Goal: Transaction & Acquisition: Book appointment/travel/reservation

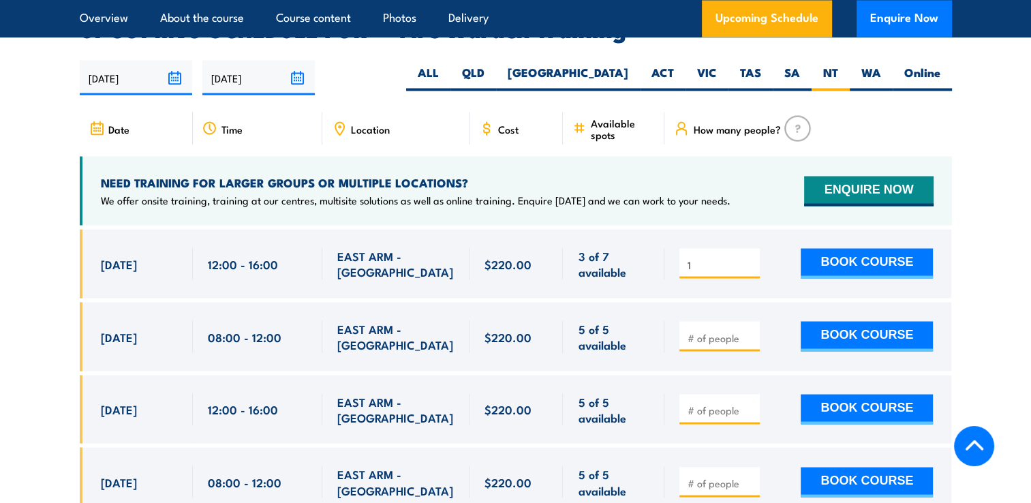
scroll to position [2535, 0]
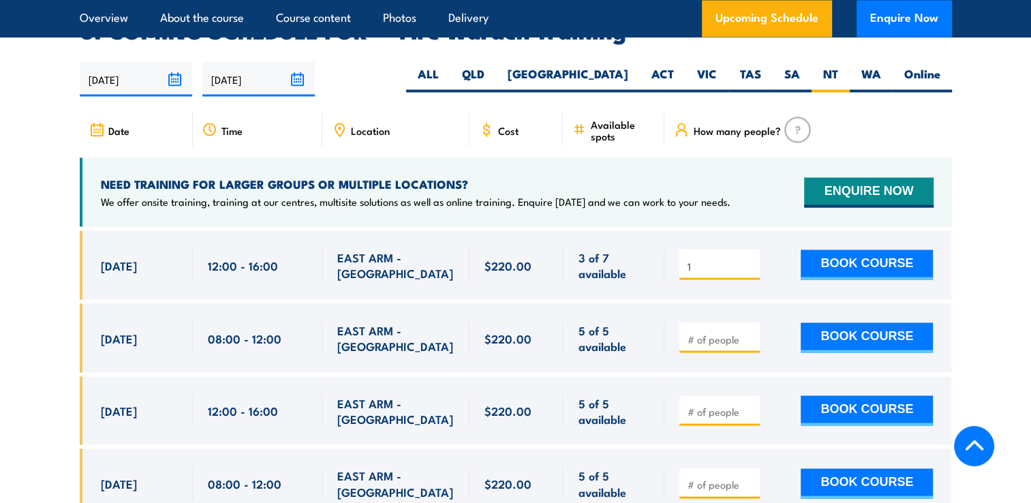
click at [177, 243] on div "[DATE] 12:00 - 12:00" at bounding box center [136, 264] width 113 height 69
click at [27, 238] on section "UPCOMING SCHEDULE FOR - "Fire Warden Training" 21/07/2025 17/01/2026 1" at bounding box center [515, 424] width 1031 height 809
click at [866, 250] on button "BOOK COURSE" at bounding box center [867, 265] width 132 height 30
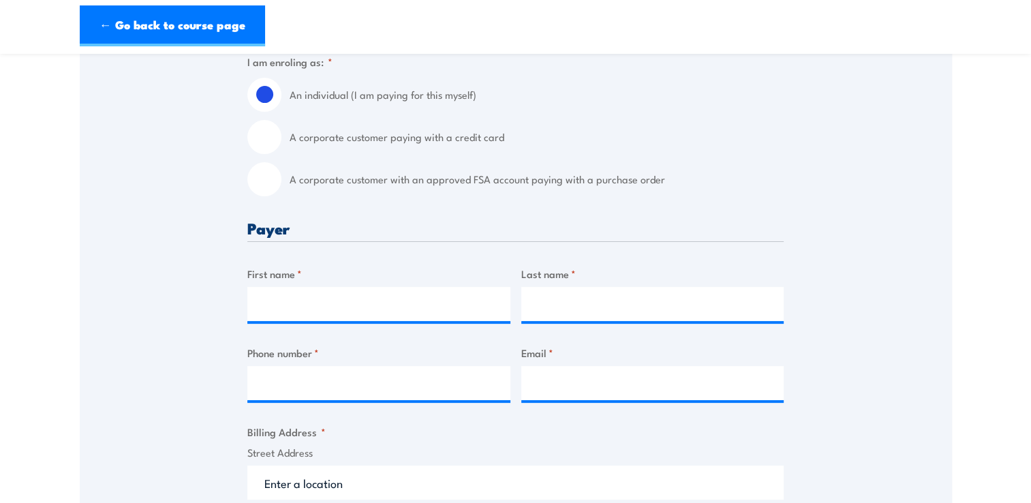
scroll to position [341, 0]
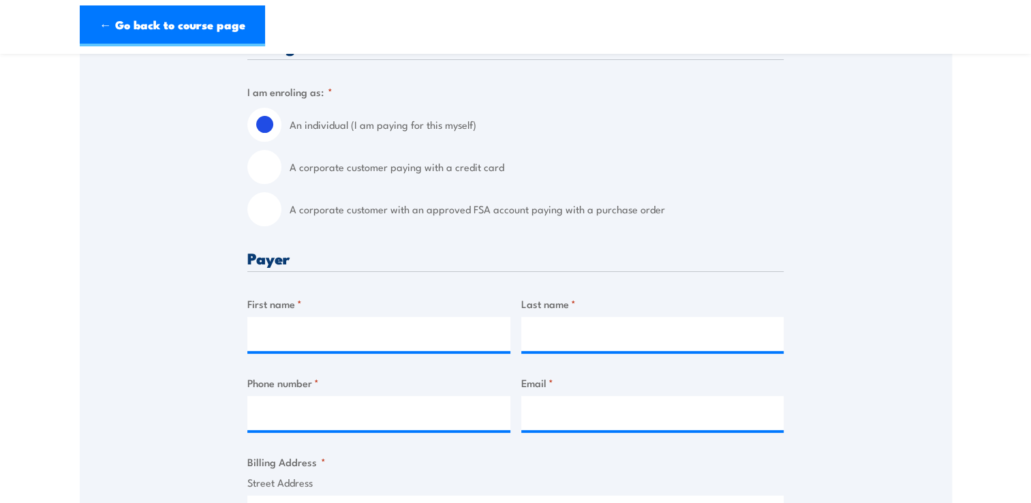
click at [271, 216] on input "A corporate customer with an approved FSA account paying with a purchase order" at bounding box center [264, 209] width 34 height 34
radio input "true"
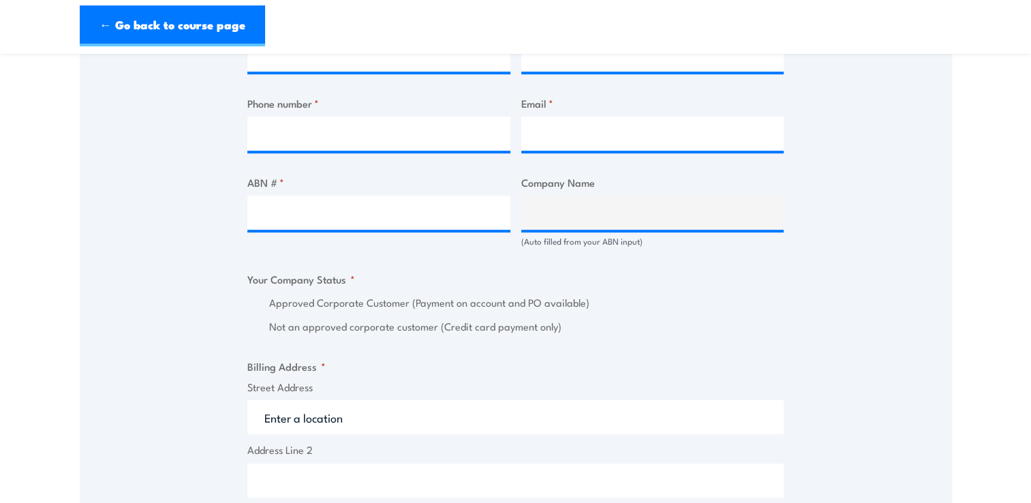
scroll to position [682, 0]
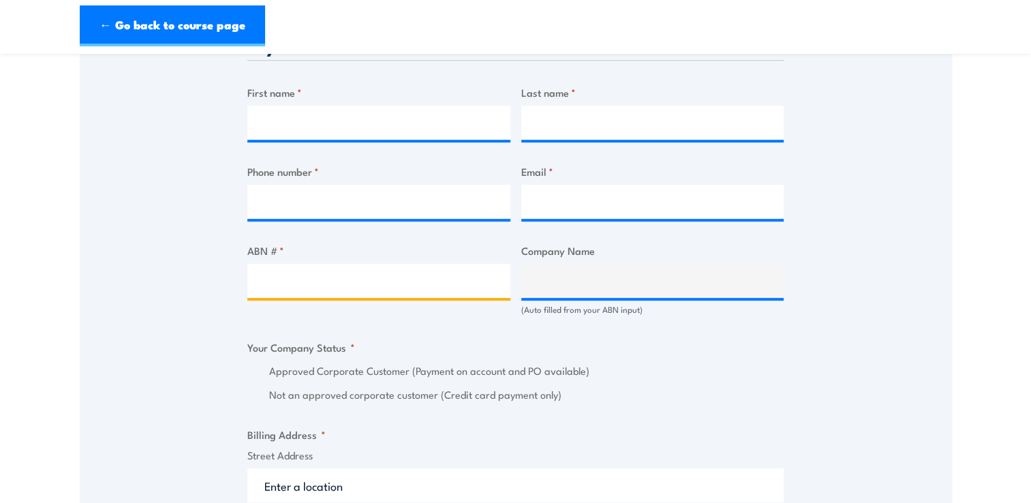
click at [367, 283] on input "ABN # *" at bounding box center [378, 281] width 263 height 34
type input "19115074989"
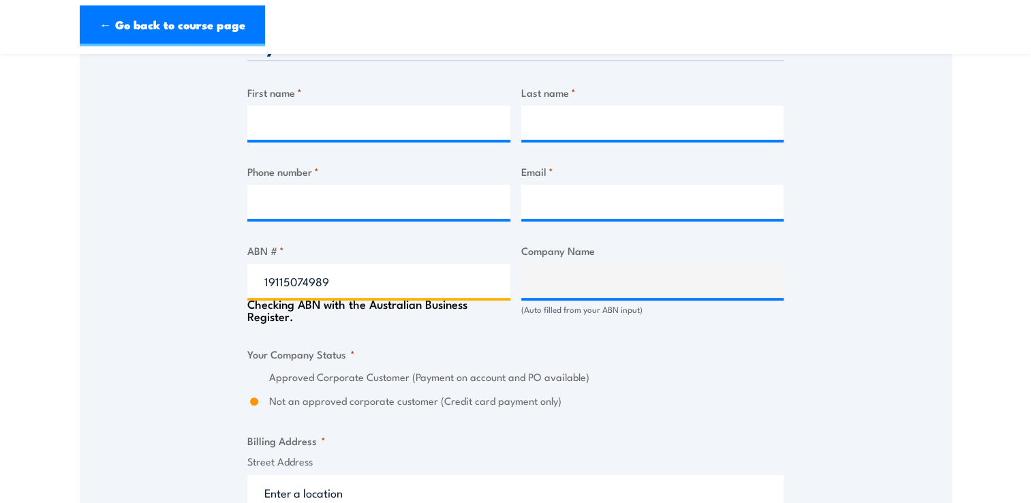
type input "NILSEN (NT) PTY. LTD."
radio input "true"
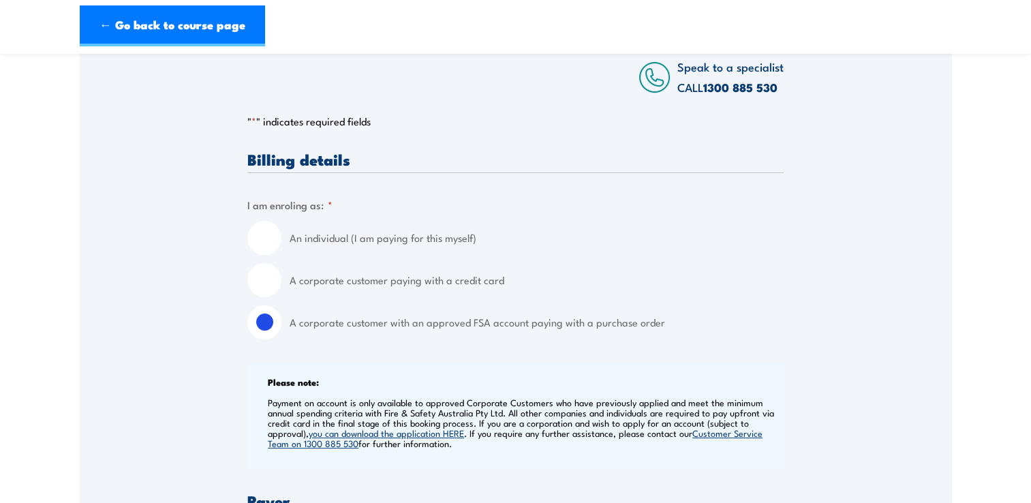
scroll to position [205, 0]
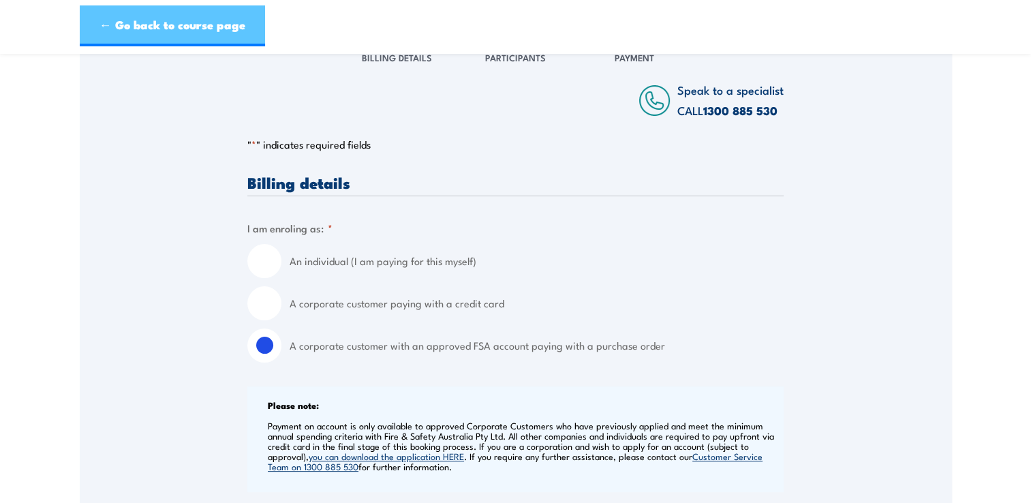
type input "19115074989"
click at [106, 31] on link "← Go back to course page" at bounding box center [172, 25] width 185 height 41
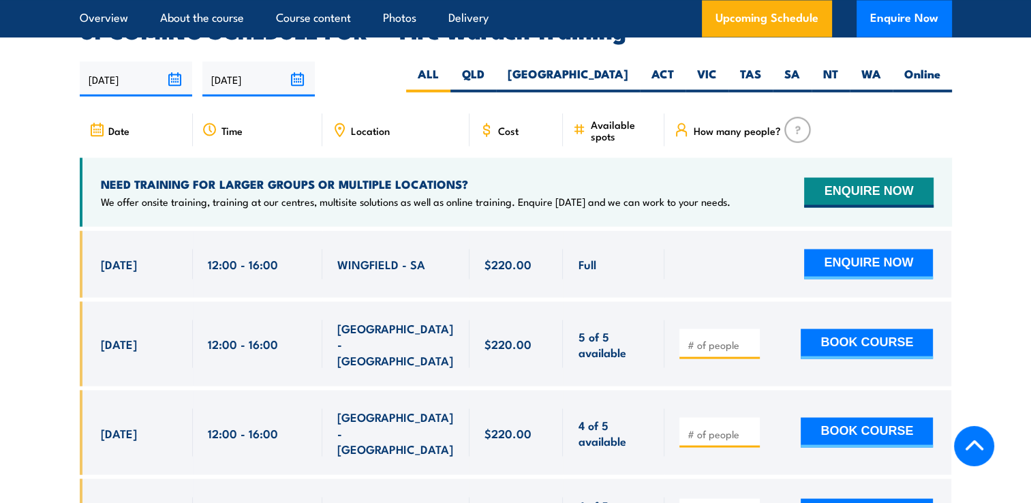
scroll to position [2467, 0]
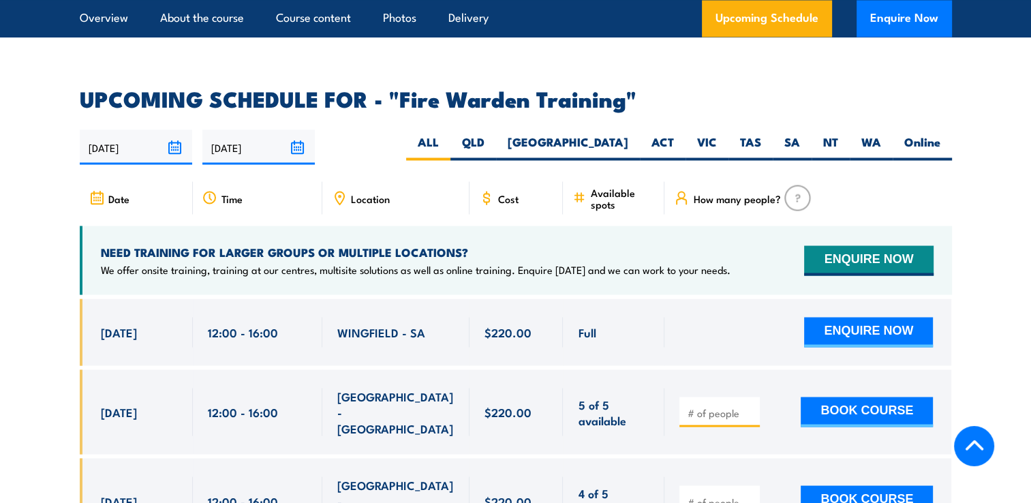
click at [368, 187] on div "Location" at bounding box center [395, 197] width 147 height 33
click at [365, 192] on span "Location" at bounding box center [370, 198] width 39 height 12
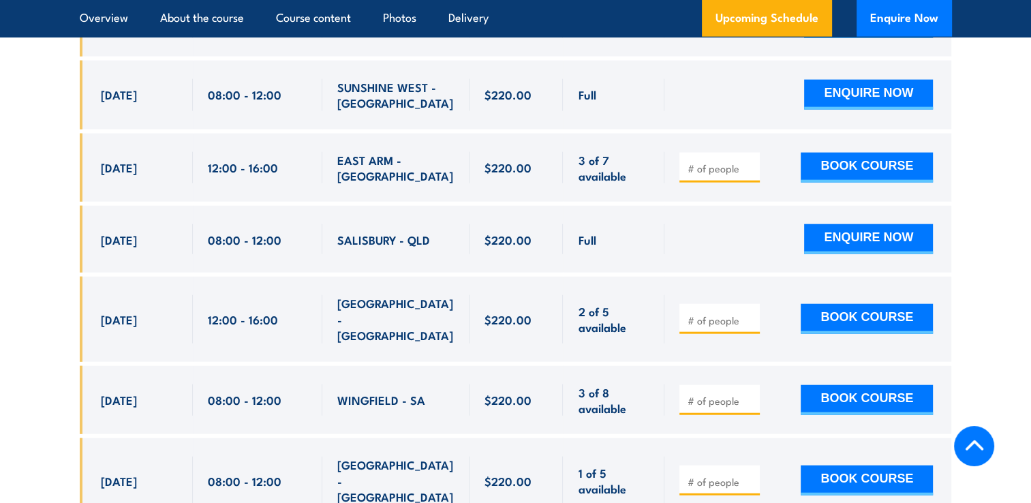
scroll to position [3353, 0]
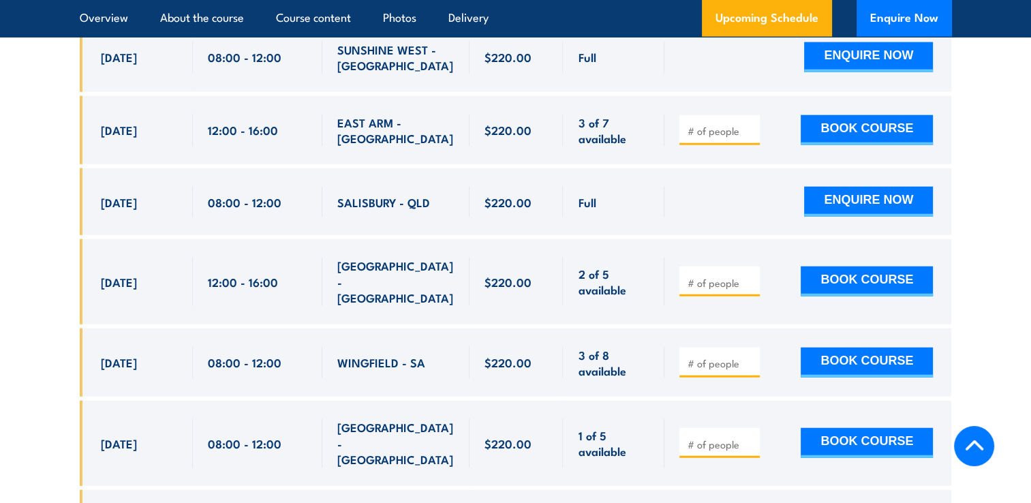
click at [449, 97] on div "EAST ARM - [GEOGRAPHIC_DATA]" at bounding box center [395, 130] width 147 height 69
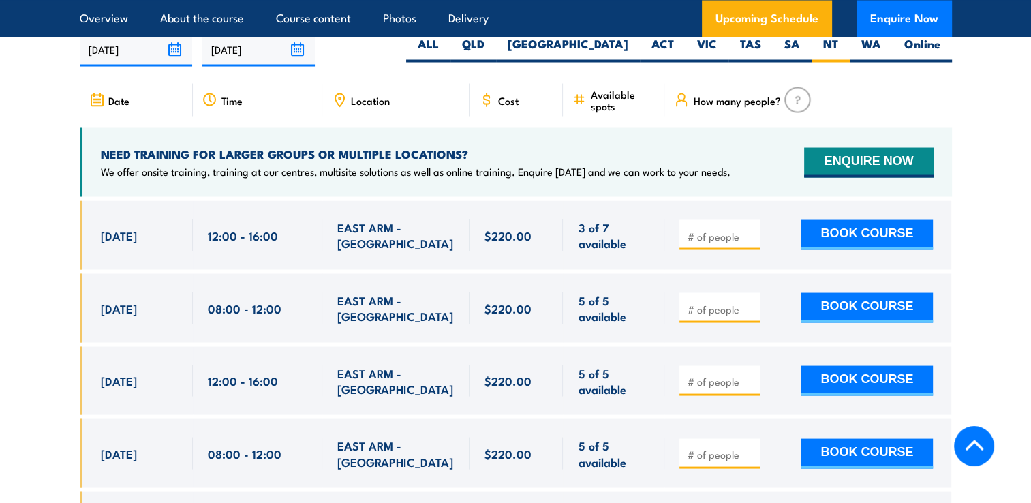
scroll to position [2535, 0]
